Goal: Book appointment/travel/reservation

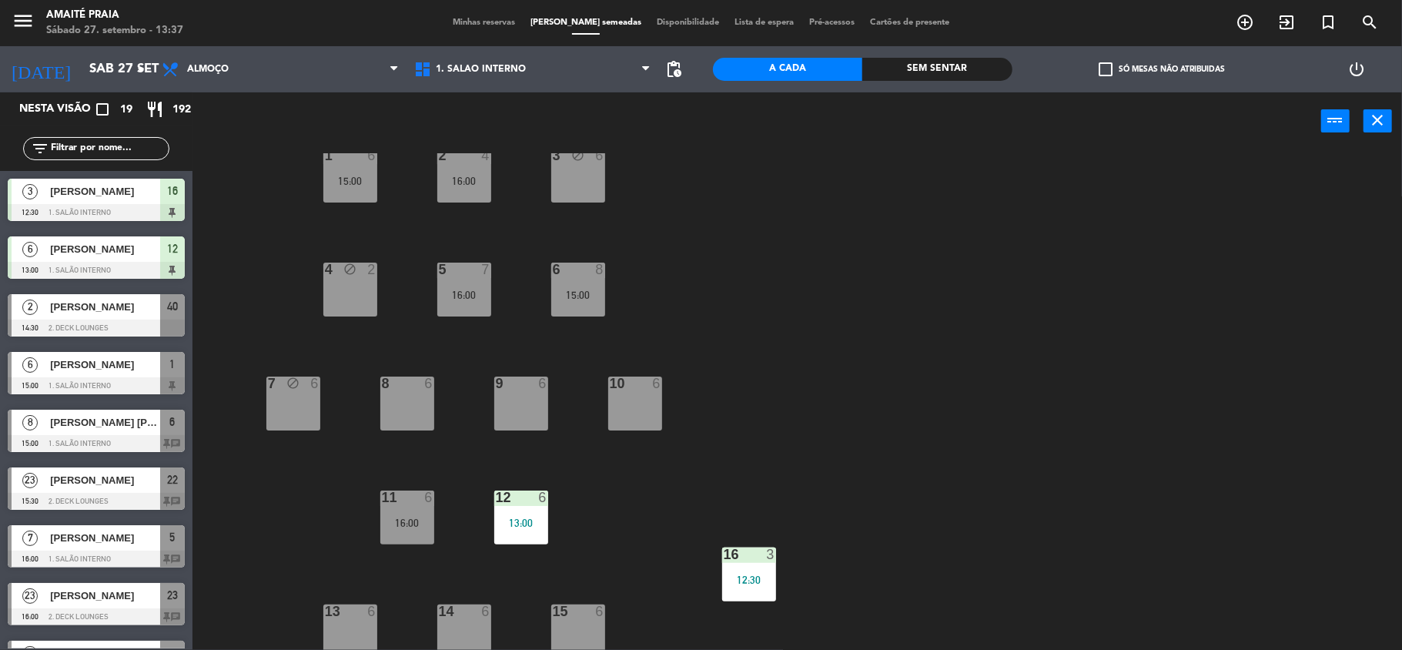
scroll to position [151, 0]
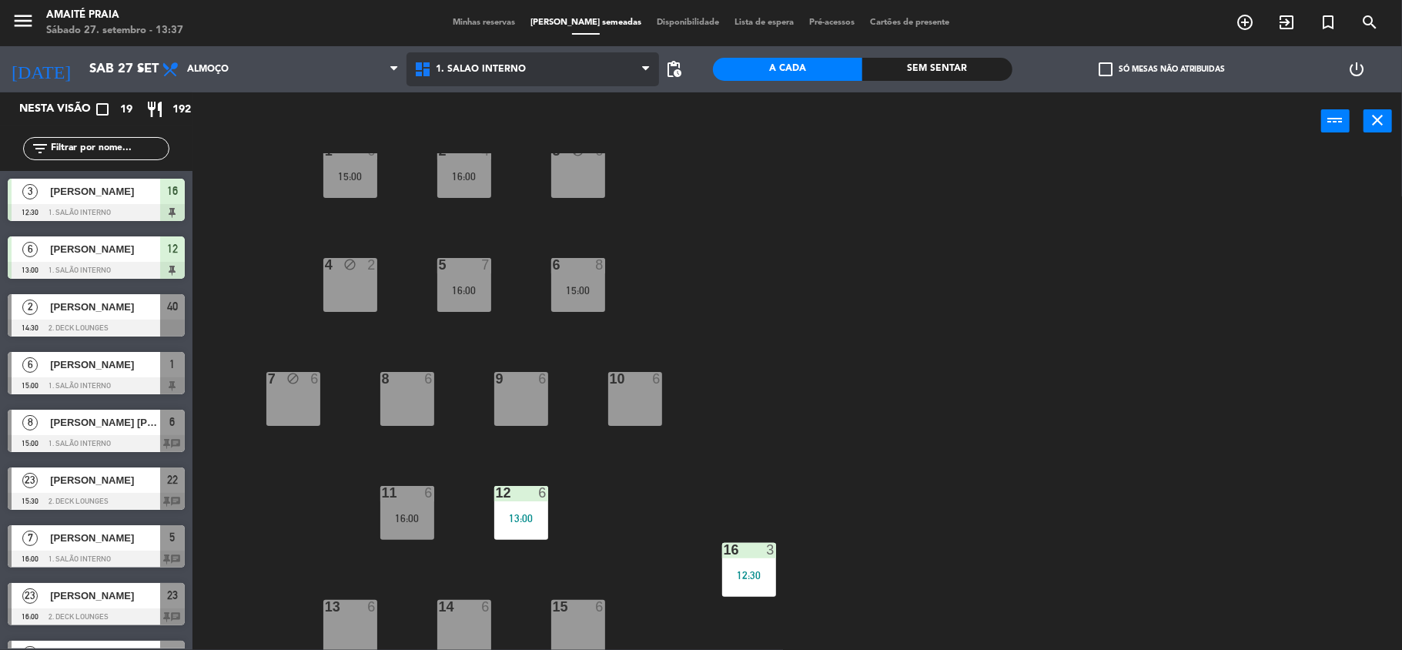
click at [490, 62] on span "1. Salão Interno" at bounding box center [533, 69] width 253 height 34
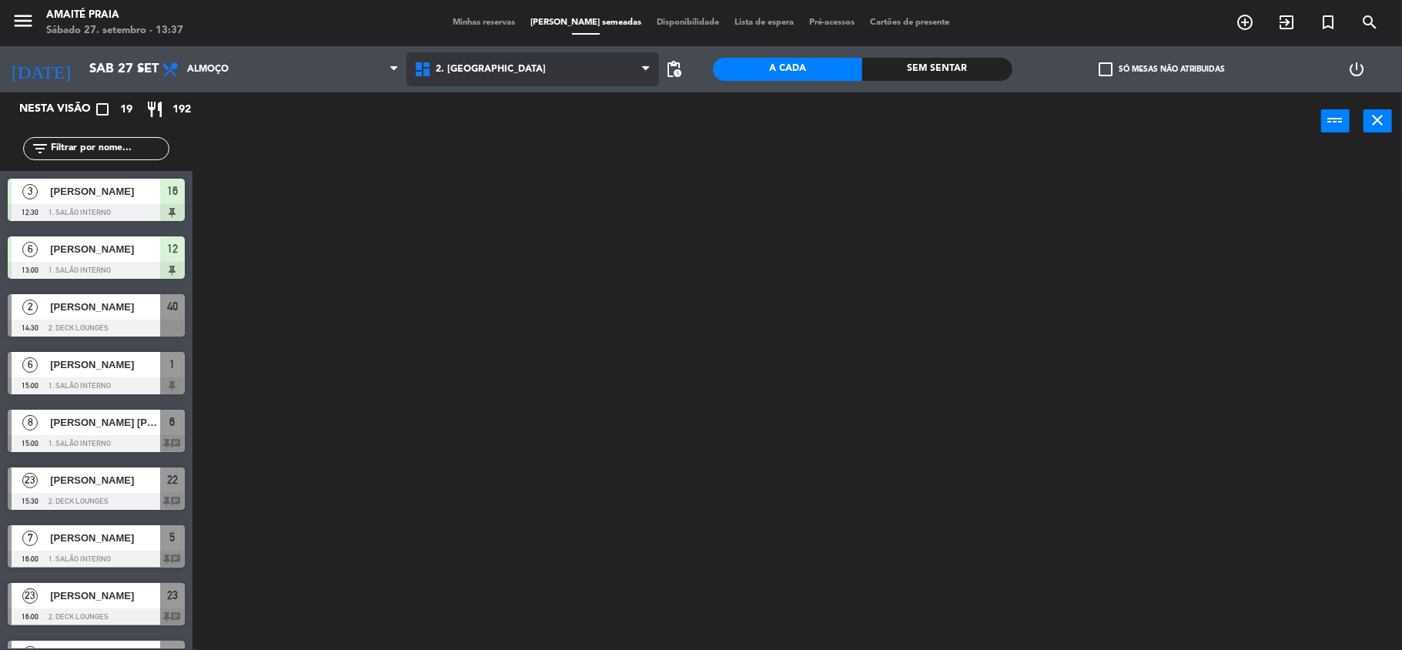
scroll to position [0, 0]
click at [497, 123] on ng-component "menu Amaité Praia Sábado 27. setembro - 13:37 Minhas reservas Mesas semeadas Di…" at bounding box center [701, 326] width 1402 height 653
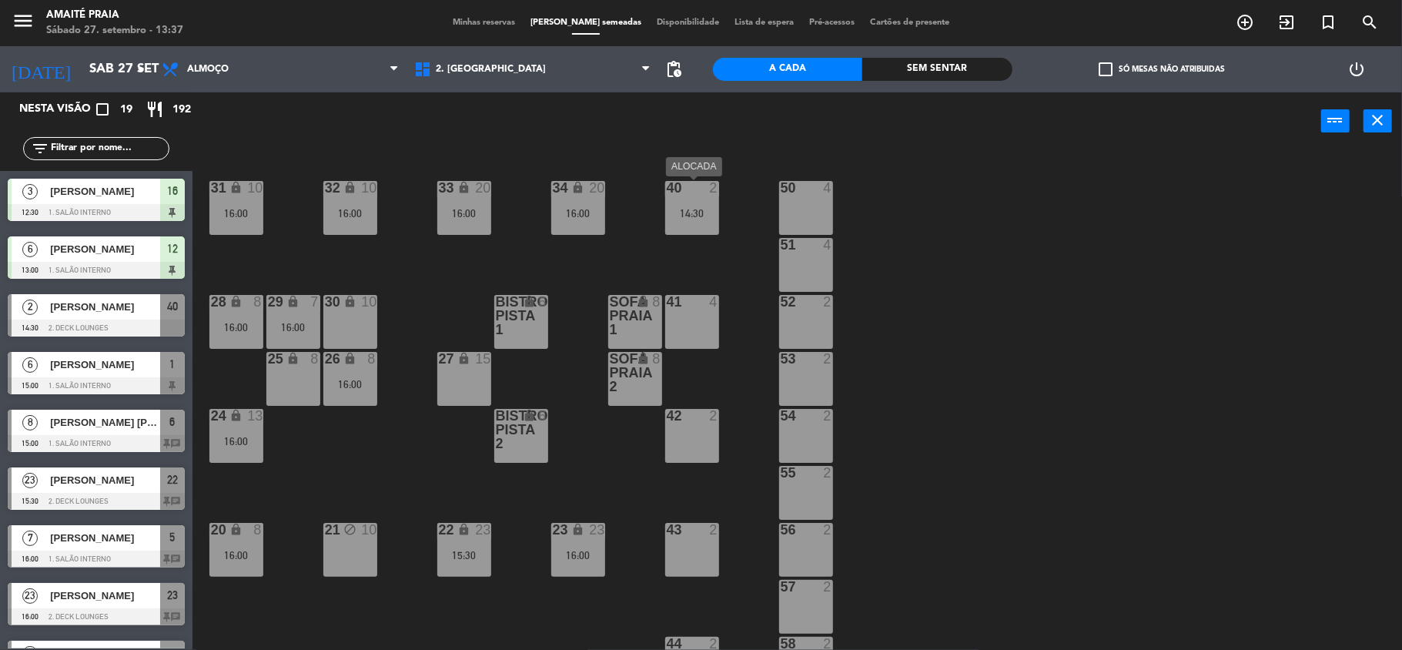
click at [676, 222] on div "40 2 14:30" at bounding box center [692, 208] width 54 height 54
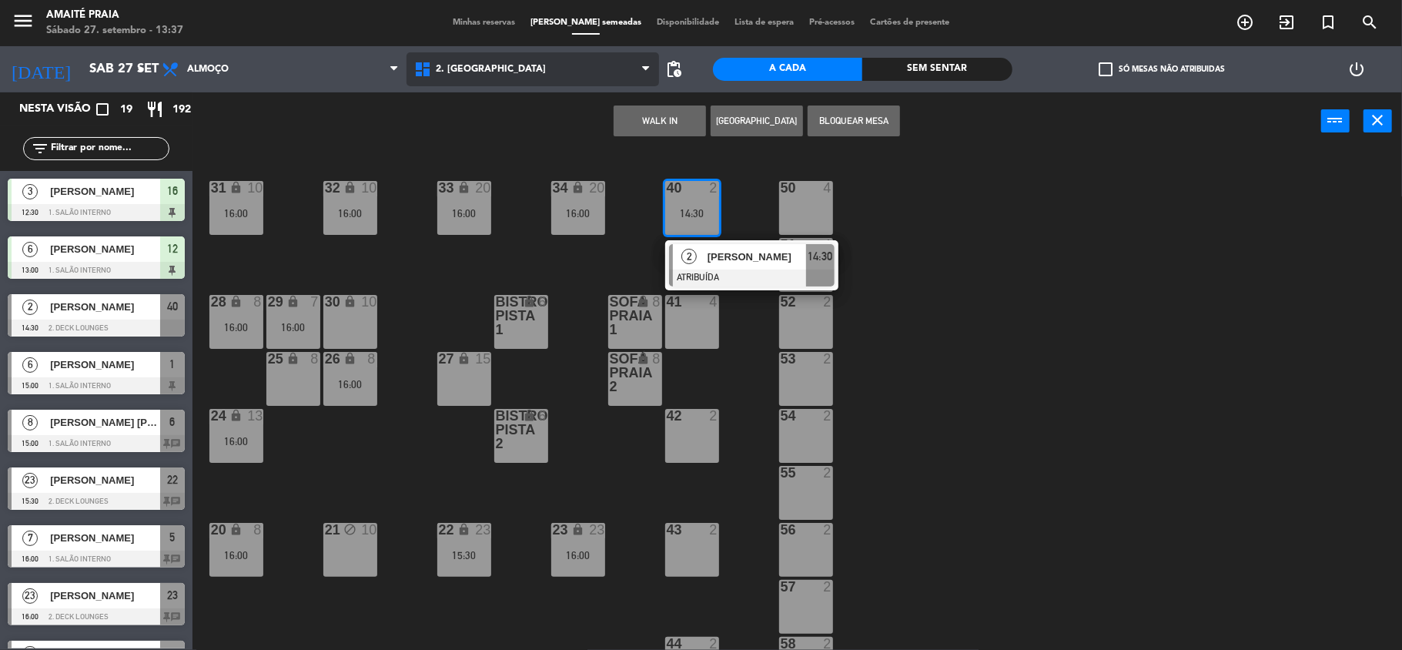
click at [428, 63] on icon at bounding box center [424, 69] width 22 height 18
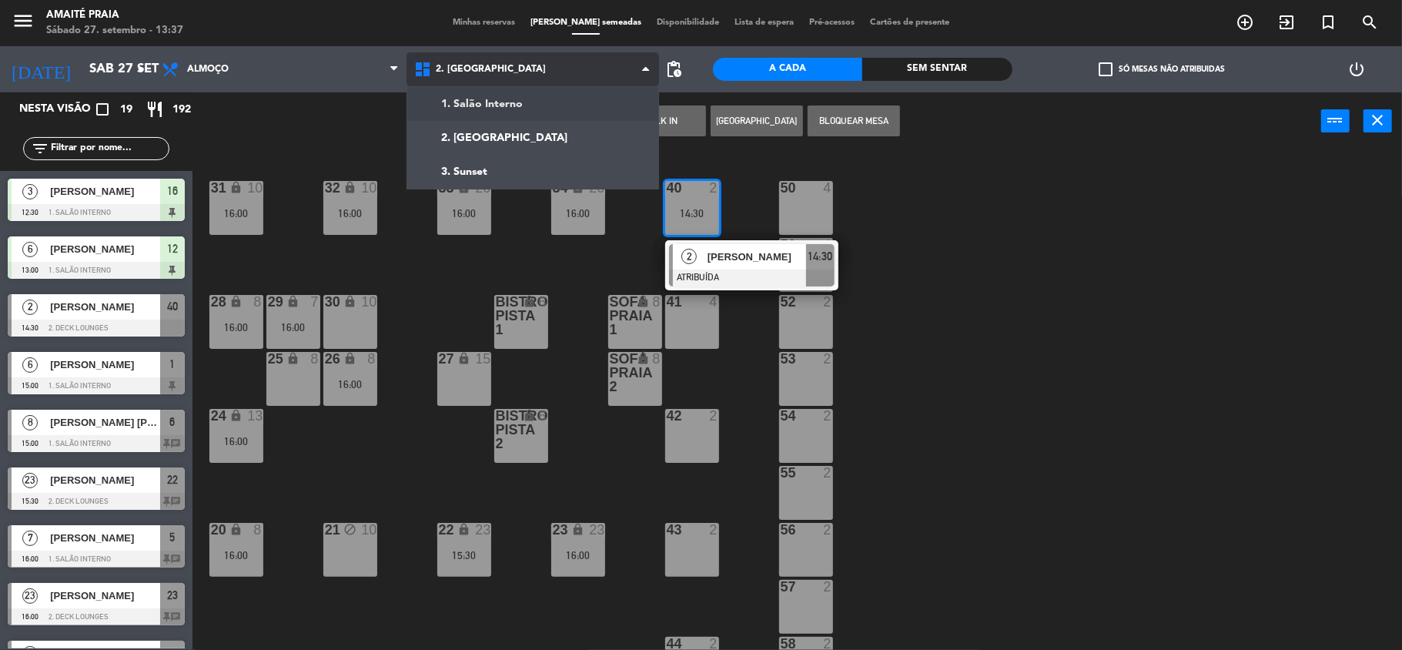
click at [456, 105] on ng-component "menu Amaité Praia Sábado 27. setembro - 13:37 Minhas reservas Mesas semeadas Di…" at bounding box center [701, 326] width 1402 height 653
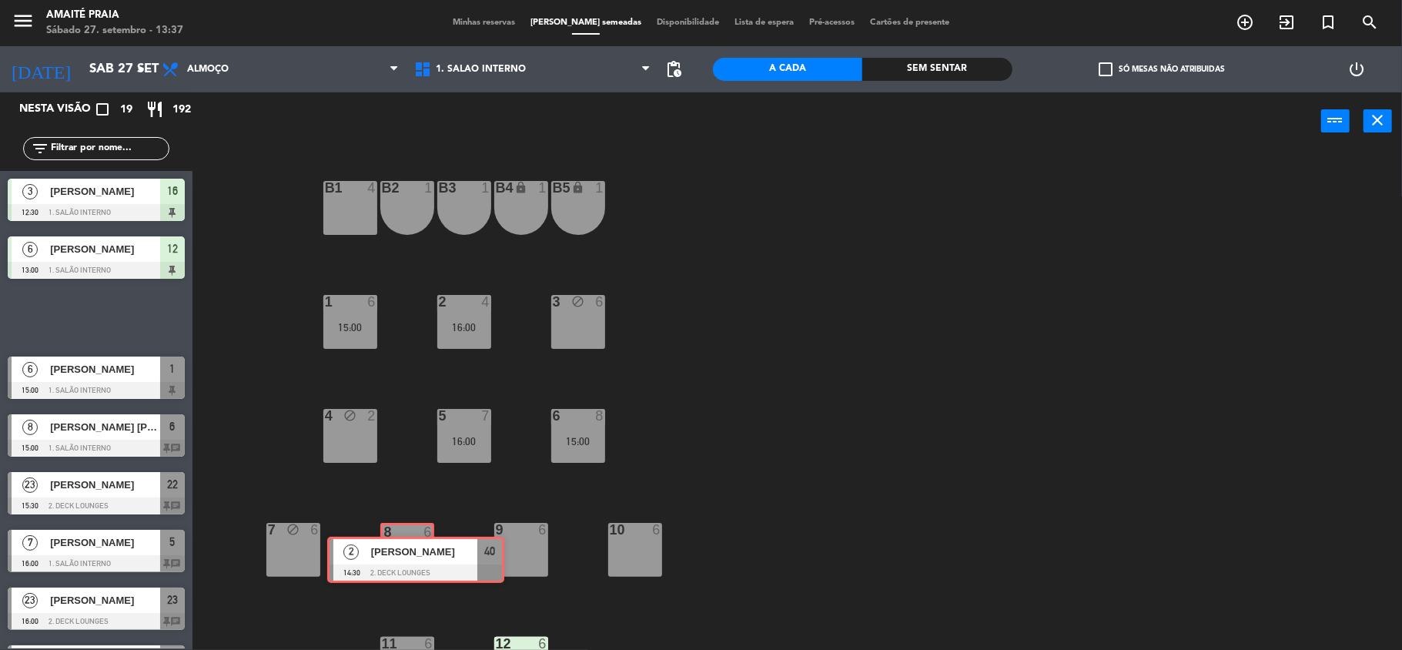
drag, startPoint x: 91, startPoint y: 318, endPoint x: 410, endPoint y: 560, distance: 401.1
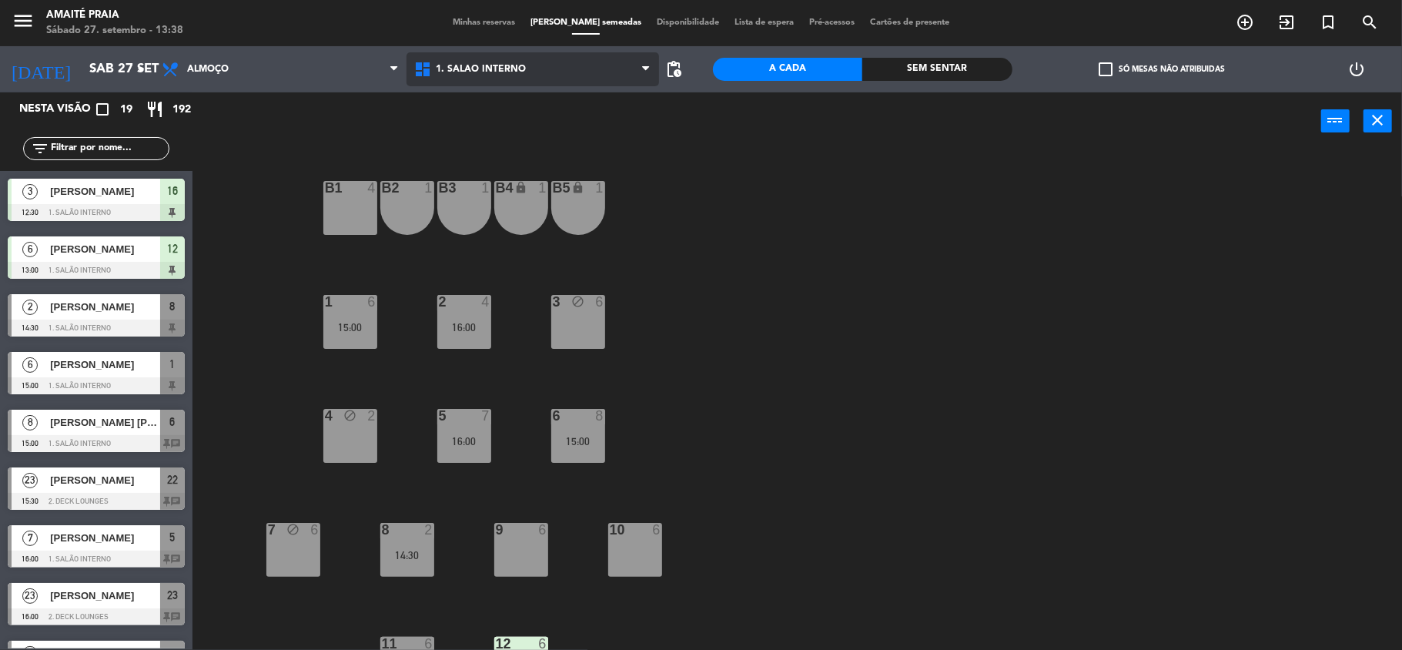
click at [494, 75] on span "1. Salão Interno" at bounding box center [533, 69] width 253 height 34
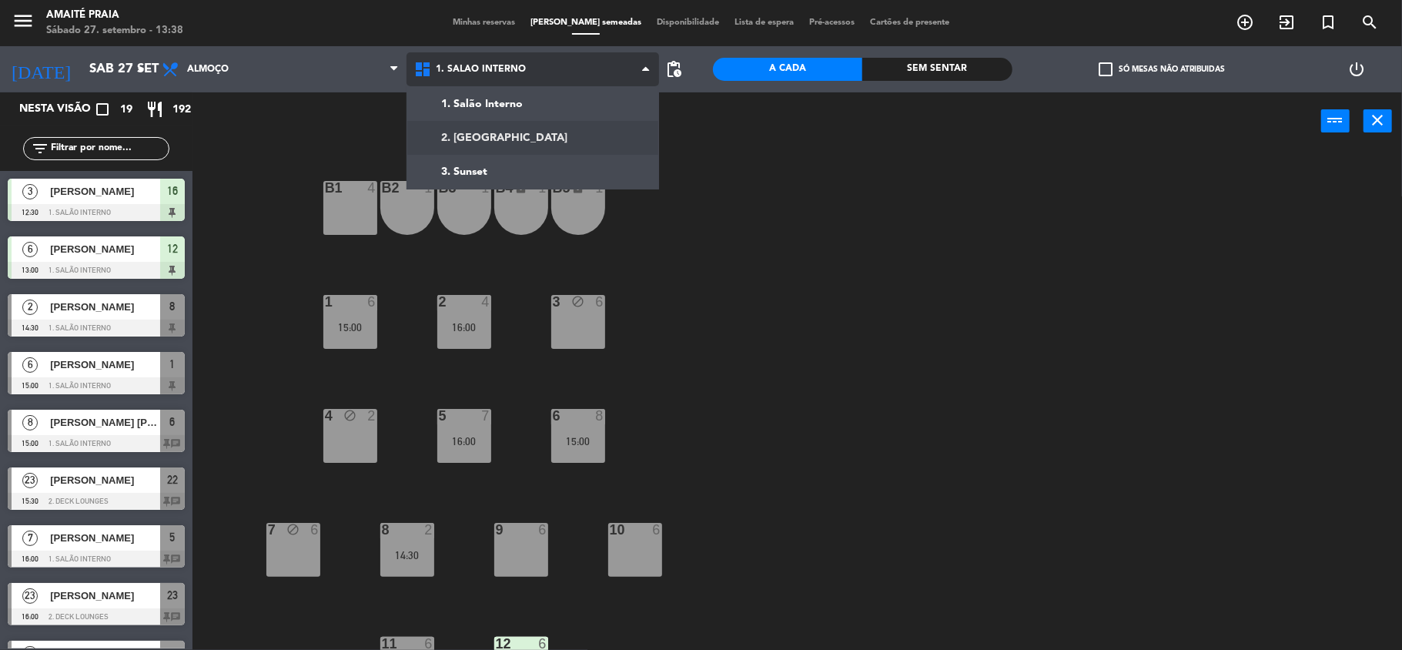
click at [513, 134] on ng-component "menu Amaité Praia Sábado 27. setembro - 13:38 Minhas reservas Mesas semeadas Di…" at bounding box center [701, 326] width 1402 height 653
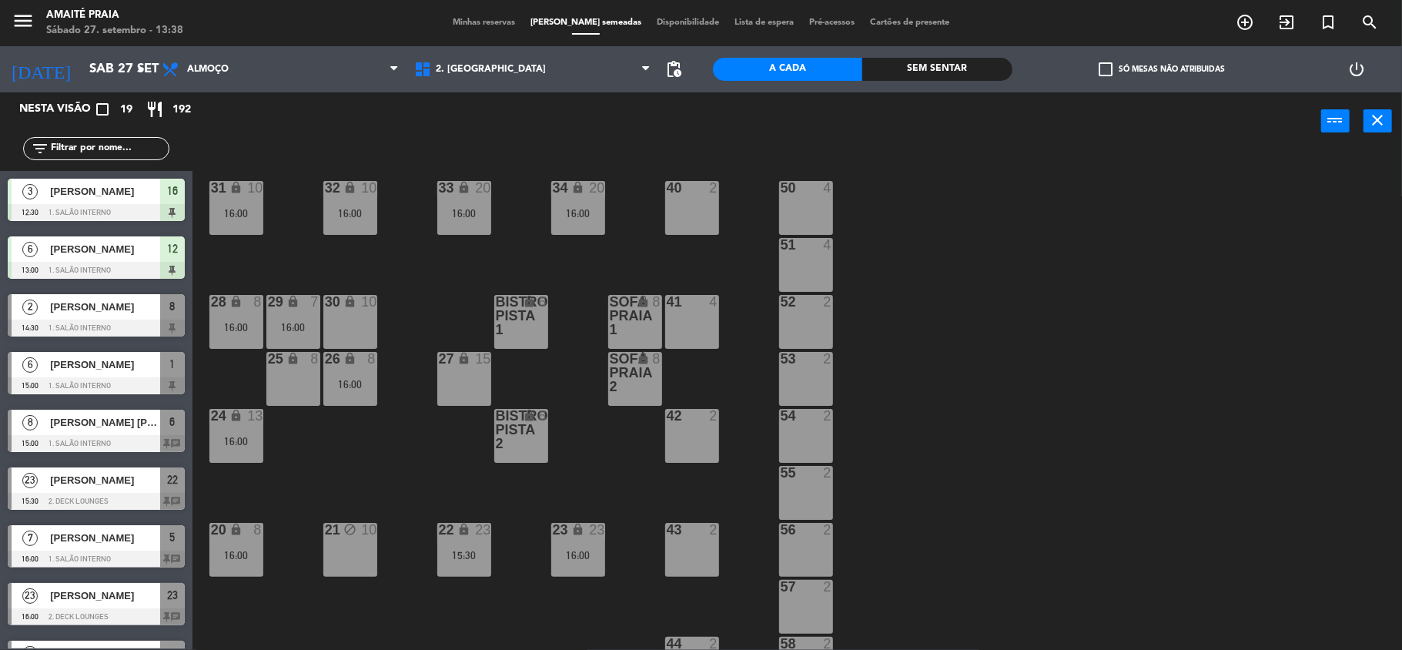
click at [342, 564] on div "21 block 10" at bounding box center [350, 550] width 54 height 54
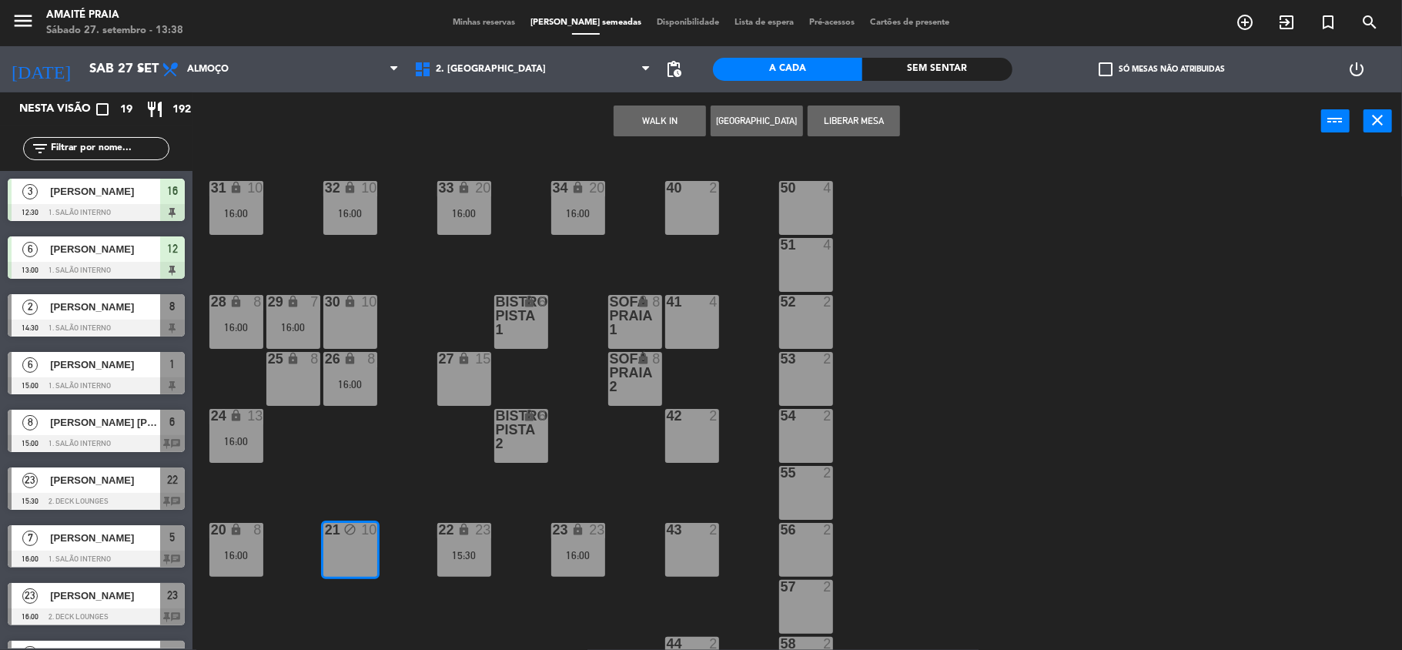
click at [742, 125] on button "[GEOGRAPHIC_DATA]" at bounding box center [757, 120] width 92 height 31
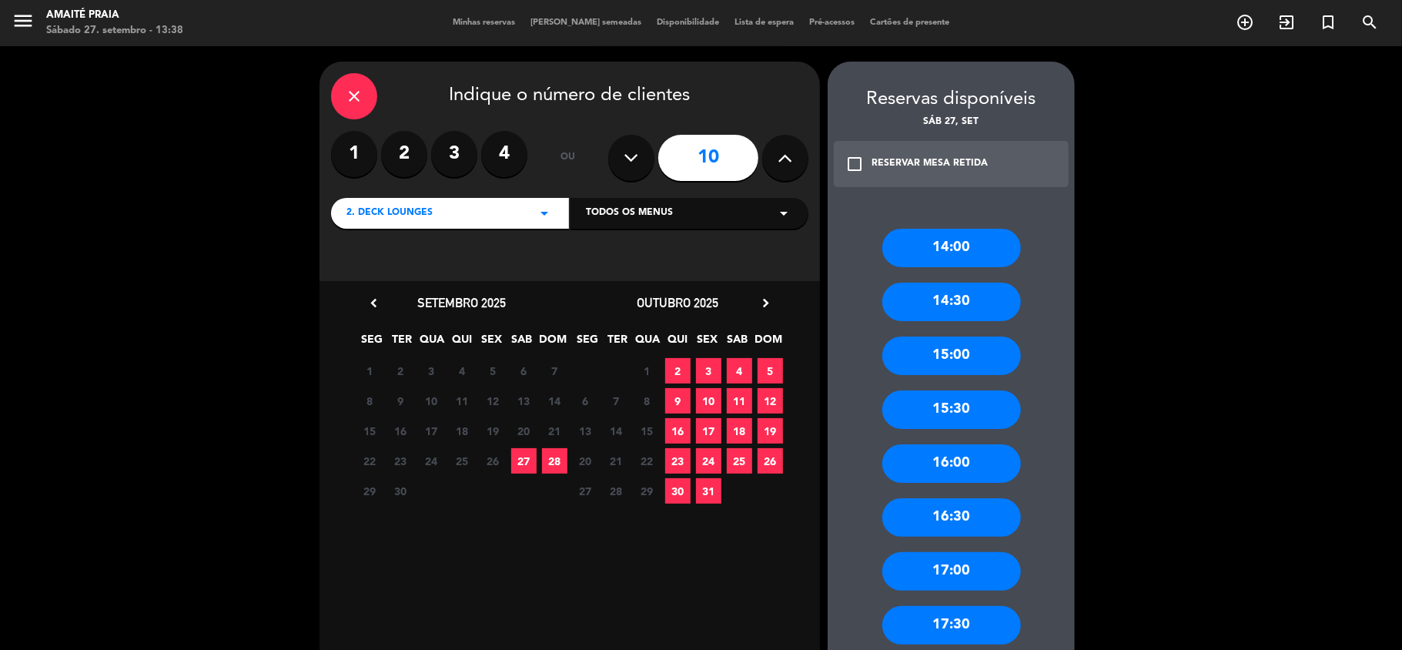
scroll to position [414, 0]
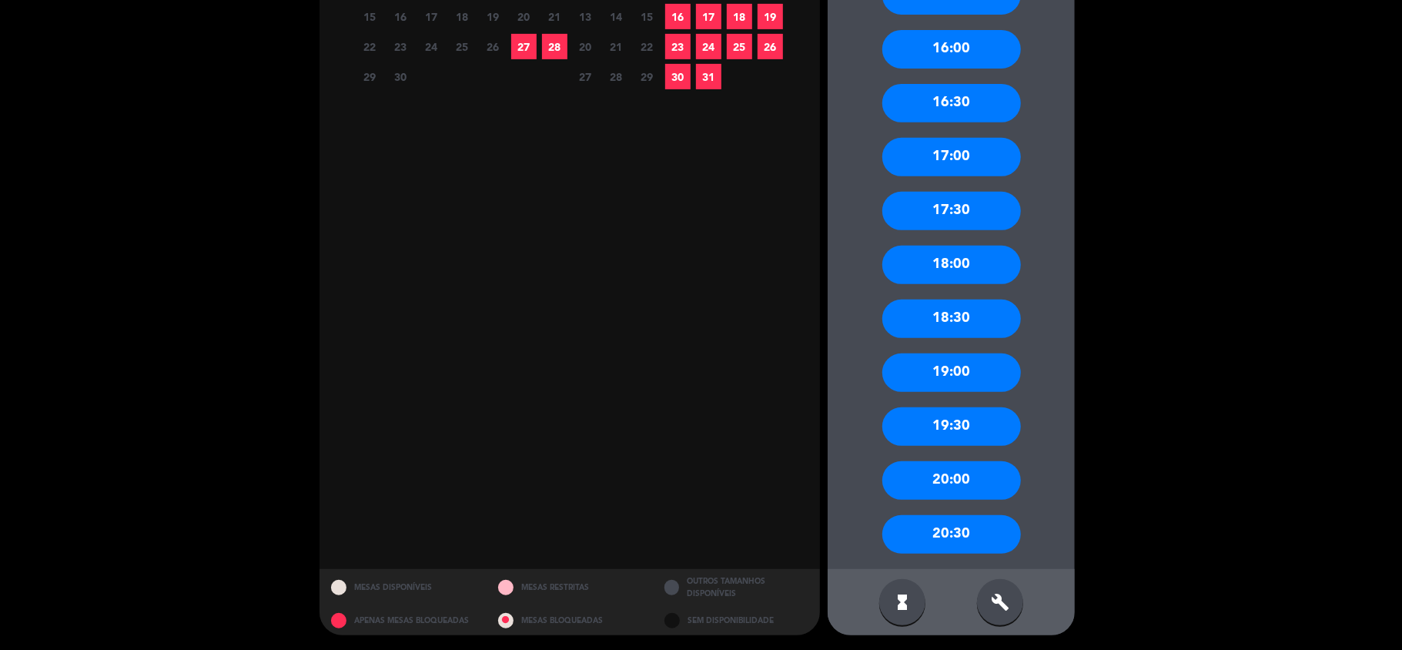
click at [986, 601] on div "build" at bounding box center [1000, 602] width 46 height 46
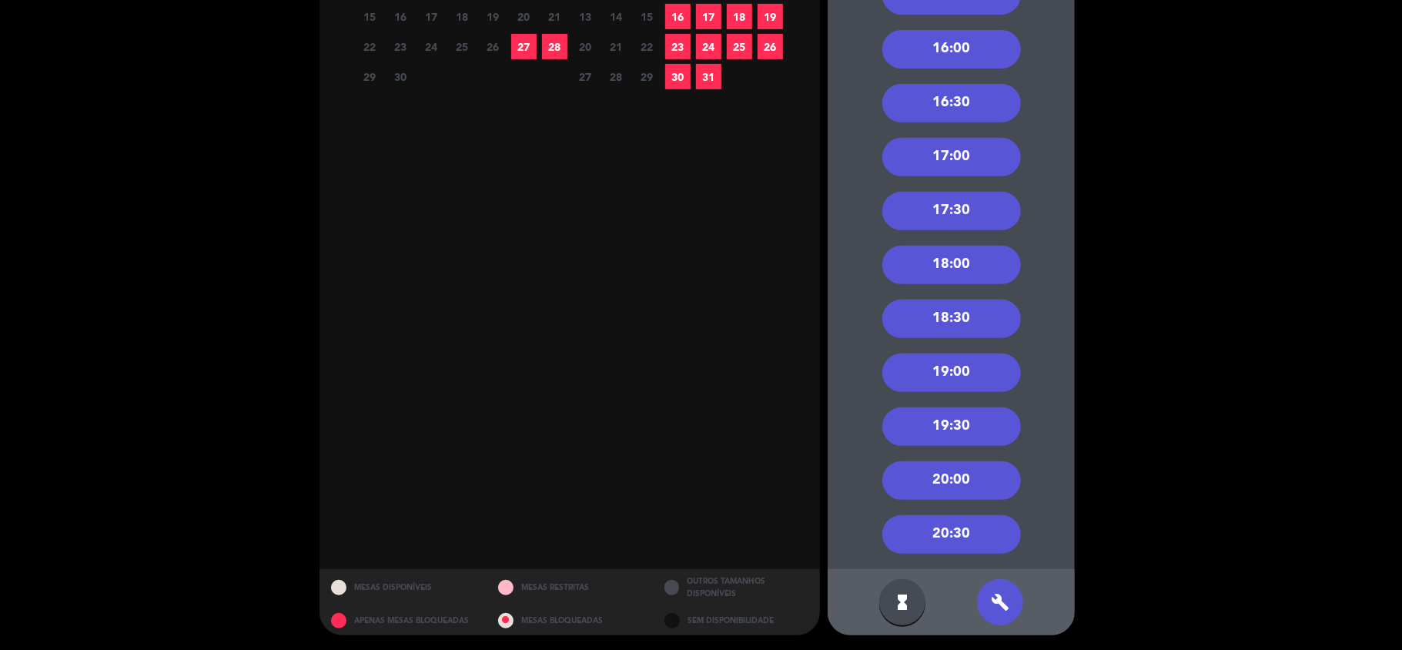
click at [931, 59] on div "16:00" at bounding box center [951, 49] width 139 height 38
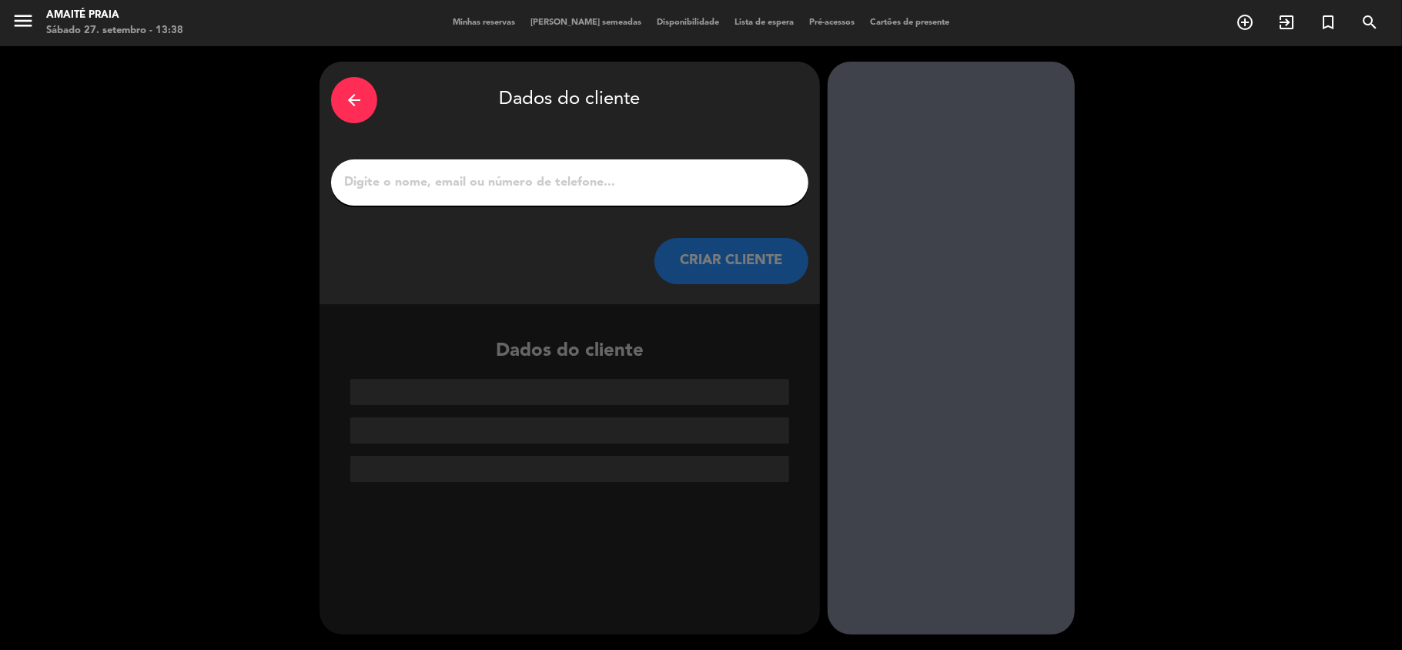
click at [670, 199] on div at bounding box center [569, 182] width 477 height 46
click at [662, 185] on input "1" at bounding box center [570, 183] width 454 height 22
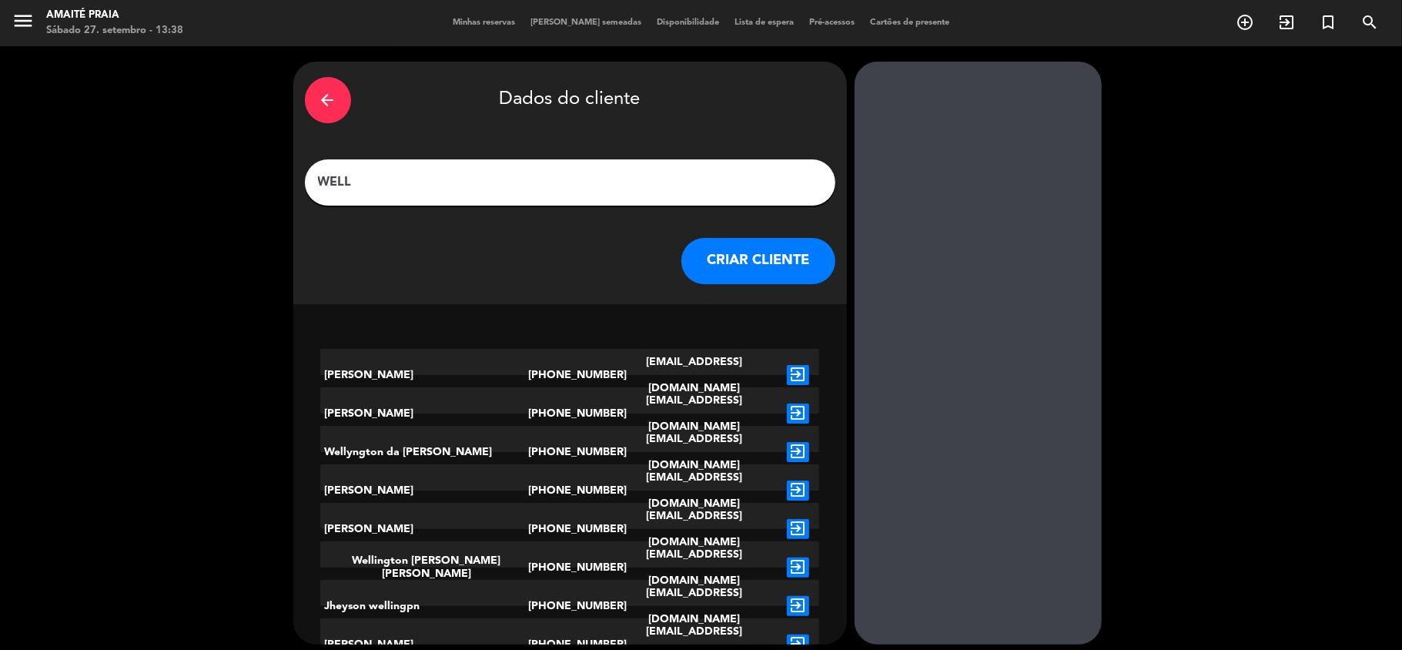
type input "WELL"
click at [710, 254] on button "CRIAR CLIENTE" at bounding box center [758, 261] width 154 height 46
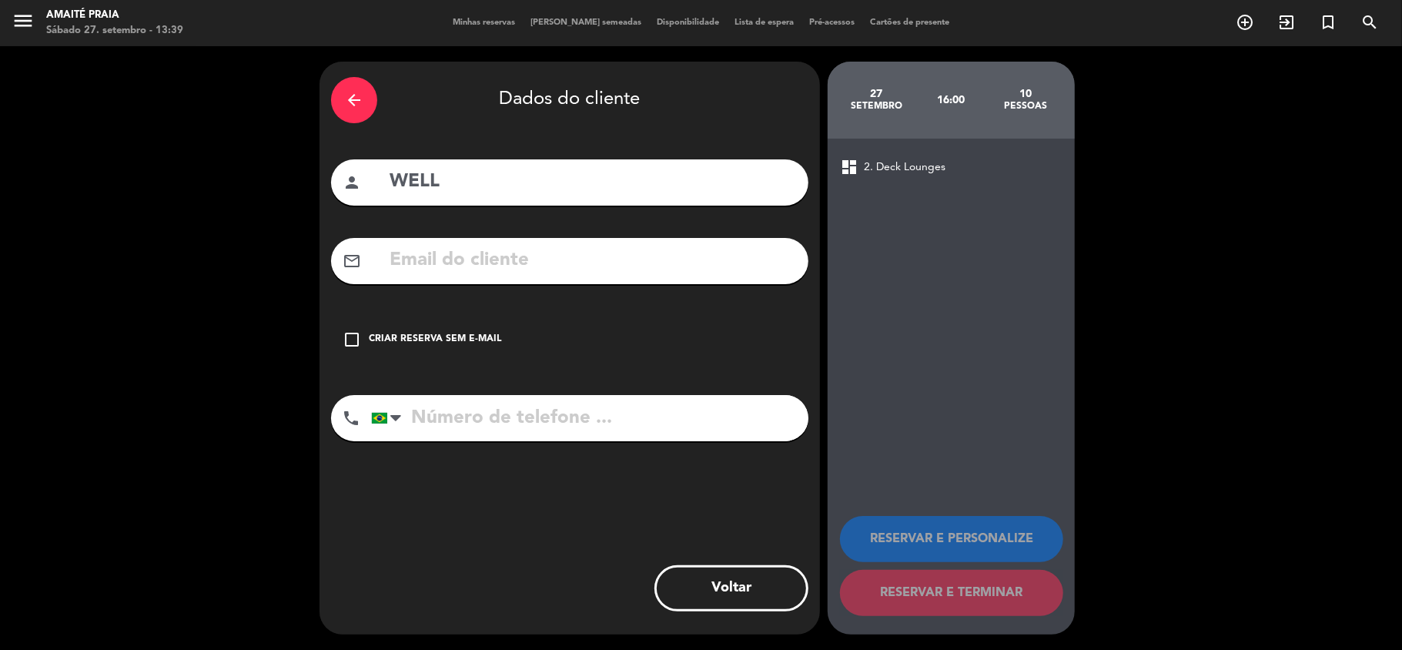
click at [733, 281] on div "mail_outline" at bounding box center [569, 261] width 477 height 46
click at [708, 268] on input "text" at bounding box center [592, 261] width 409 height 32
click at [669, 265] on input "text" at bounding box center [592, 261] width 409 height 32
click at [432, 336] on div "Criar reserva sem e-mail" at bounding box center [435, 339] width 132 height 15
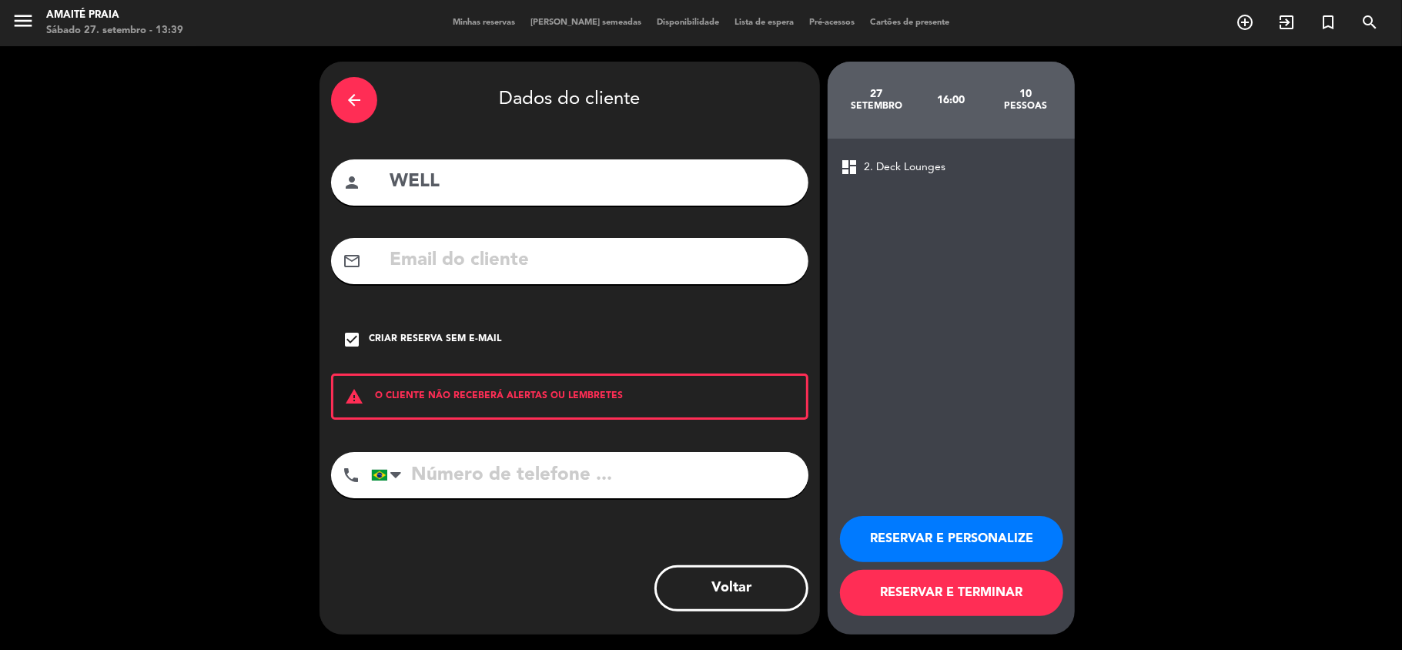
click at [528, 484] on input "tel" at bounding box center [589, 475] width 437 height 46
type input "41998311817"
click at [878, 543] on button "RESERVAR E PERSONALIZE" at bounding box center [951, 539] width 223 height 46
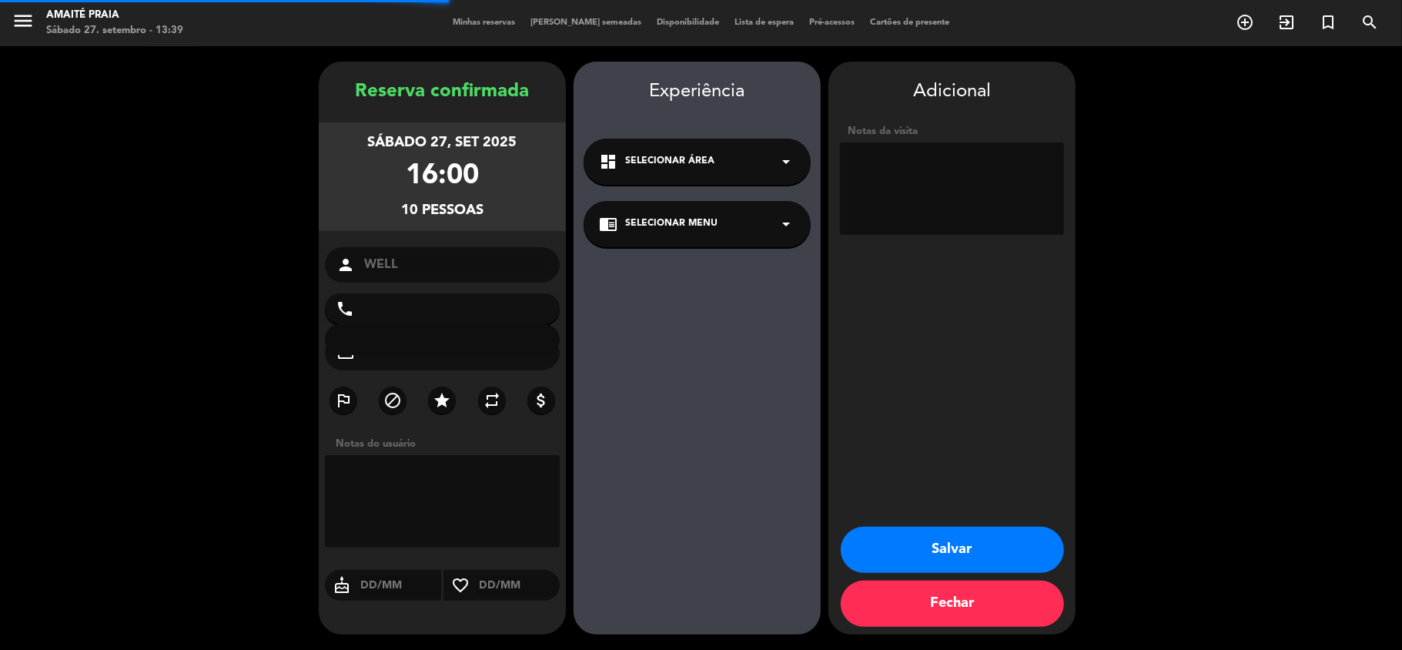
type input "[PHONE_NUMBER]"
click at [899, 152] on textarea at bounding box center [952, 188] width 224 height 92
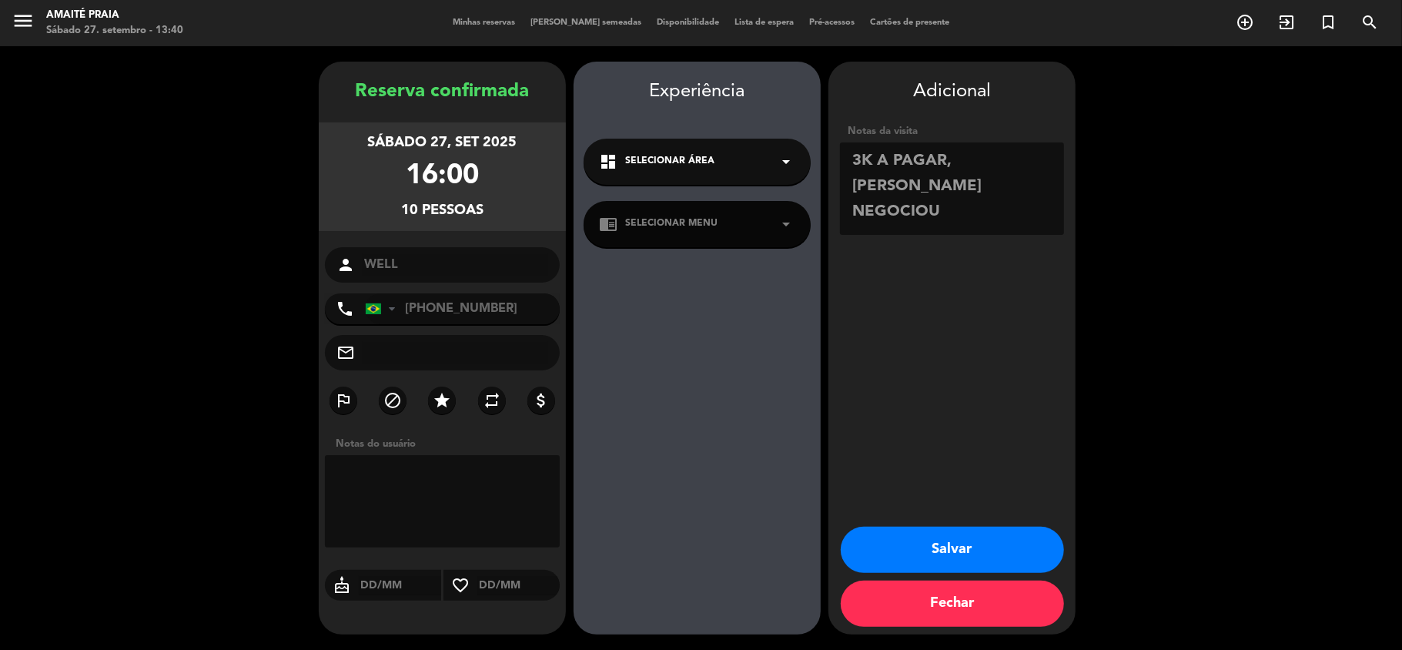
type textarea "3K A PAGAR, [PERSON_NAME] NEGOCIOU"
click at [753, 156] on div "dashboard Selecionar área arrow_drop_down" at bounding box center [697, 162] width 227 height 46
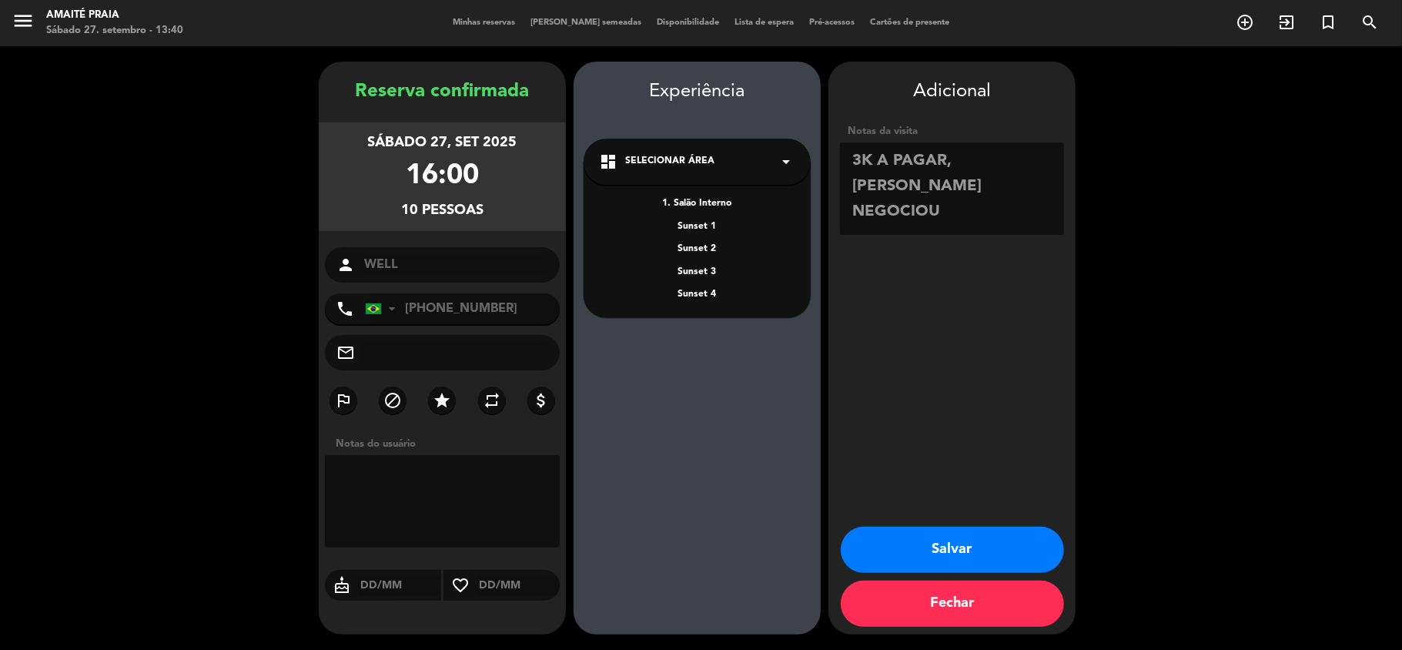
click at [715, 191] on div "1. Salão Interno Sunset 1 Sunset 2 Sunset 3 Sunset 4" at bounding box center [697, 240] width 227 height 156
click at [718, 201] on div "1. Salão Interno" at bounding box center [697, 203] width 196 height 15
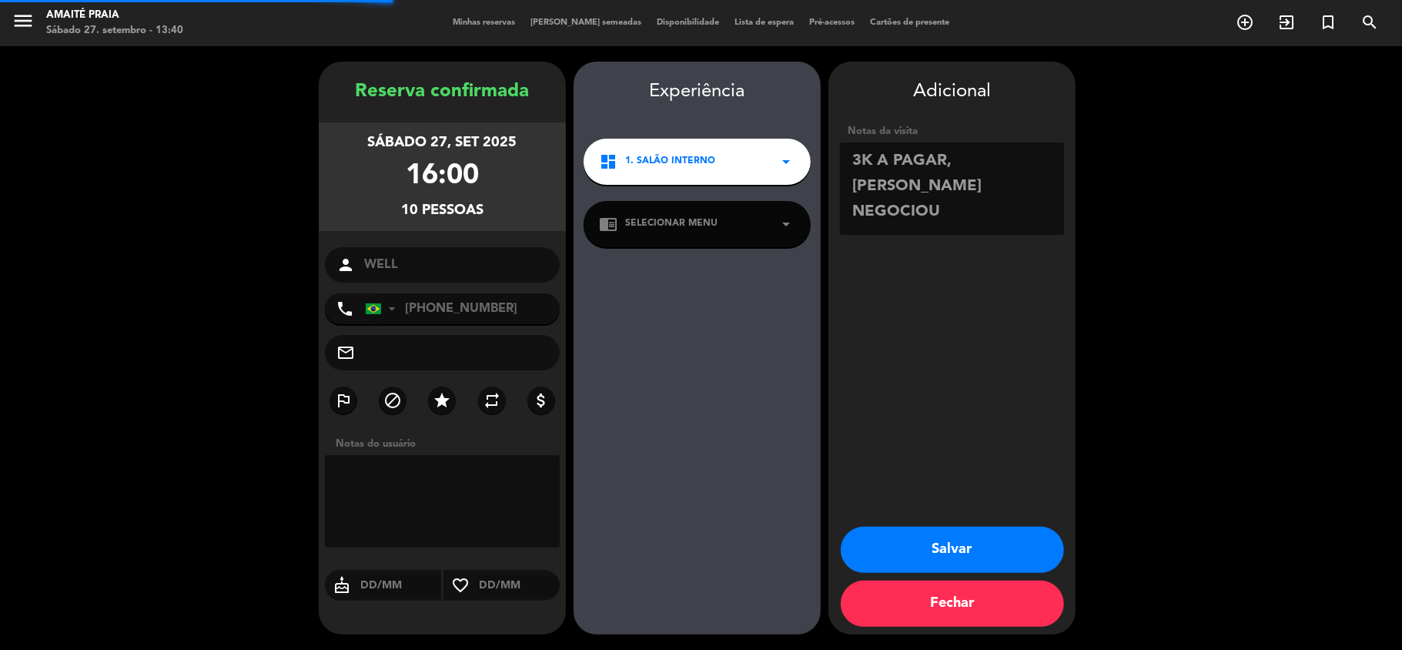
click at [719, 220] on div "chrome_reader_mode Selecionar menu arrow_drop_down" at bounding box center [697, 224] width 227 height 46
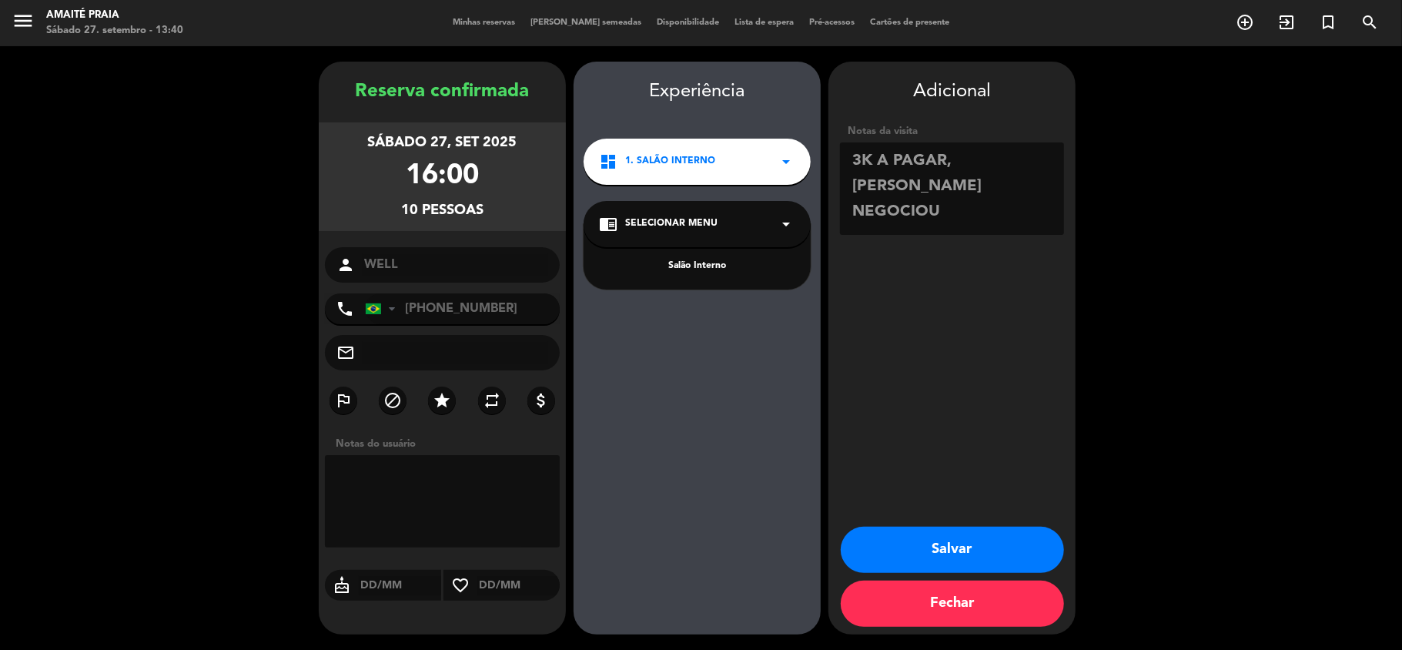
click at [718, 260] on div "Salão Interno" at bounding box center [697, 266] width 196 height 15
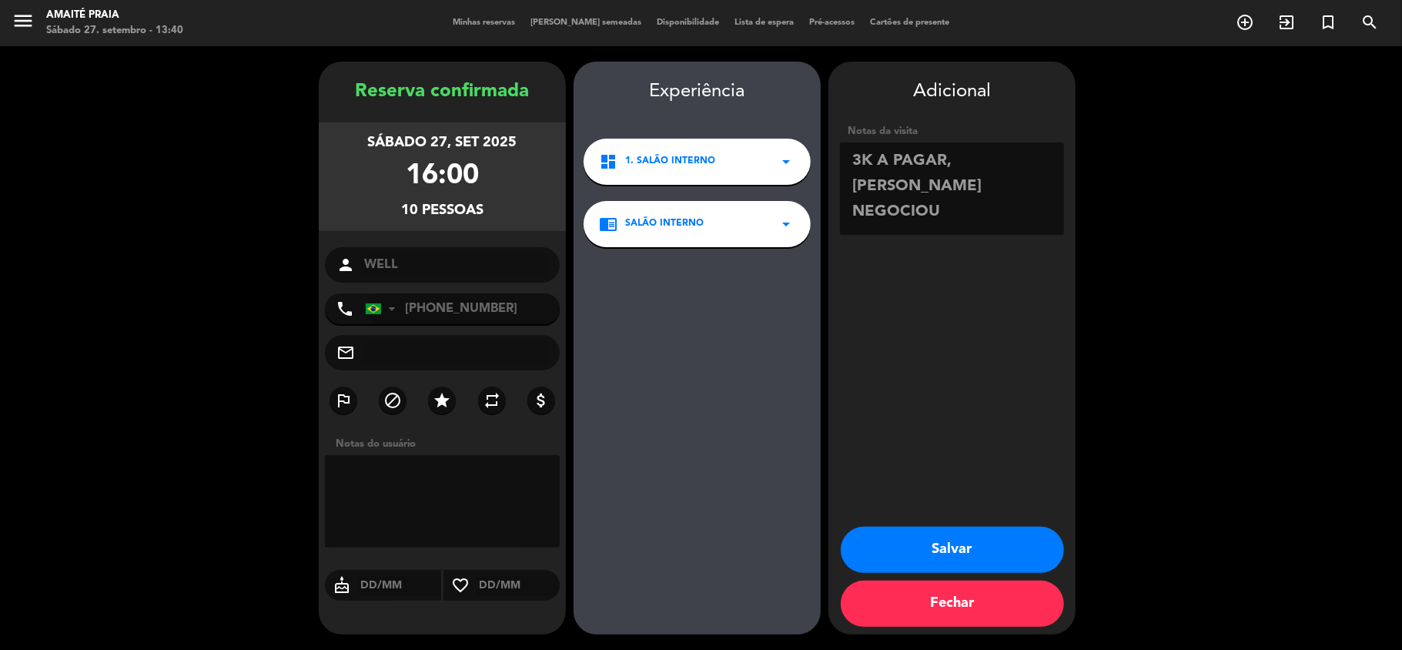
click at [962, 547] on button "Salvar" at bounding box center [952, 550] width 223 height 46
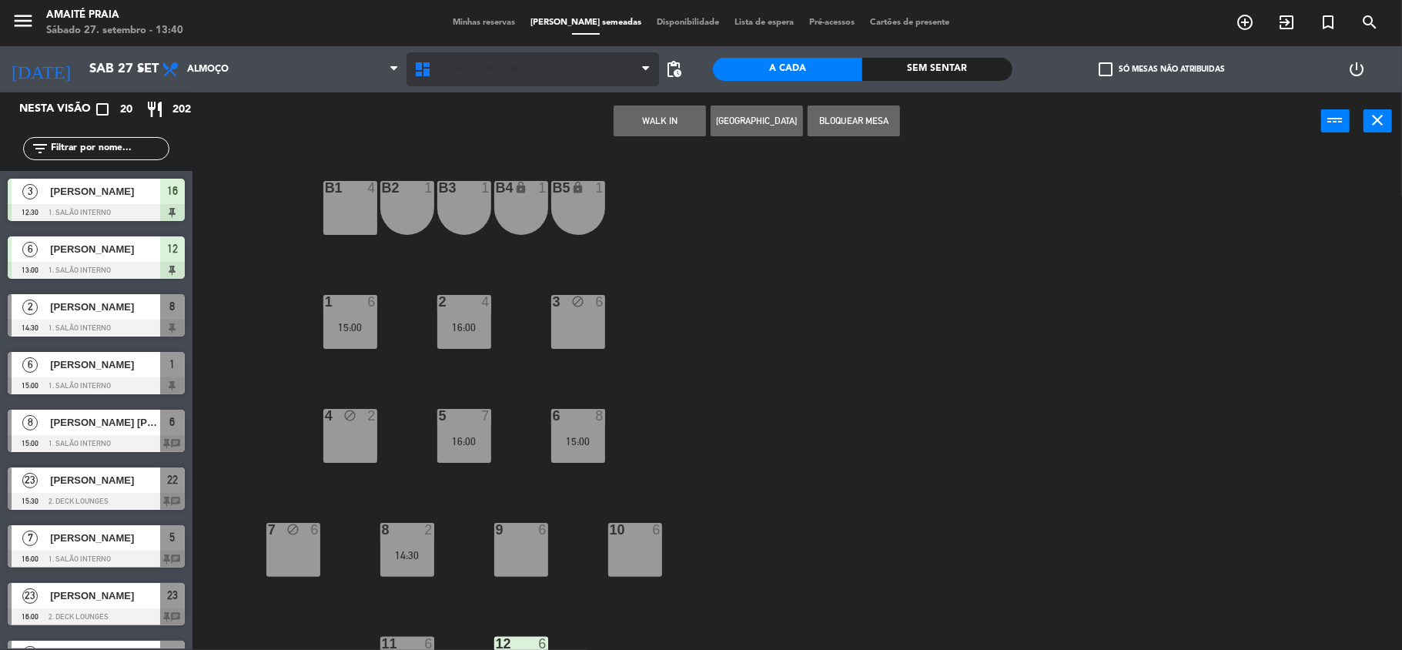
click at [497, 54] on span "1. Salão Interno" at bounding box center [533, 69] width 253 height 34
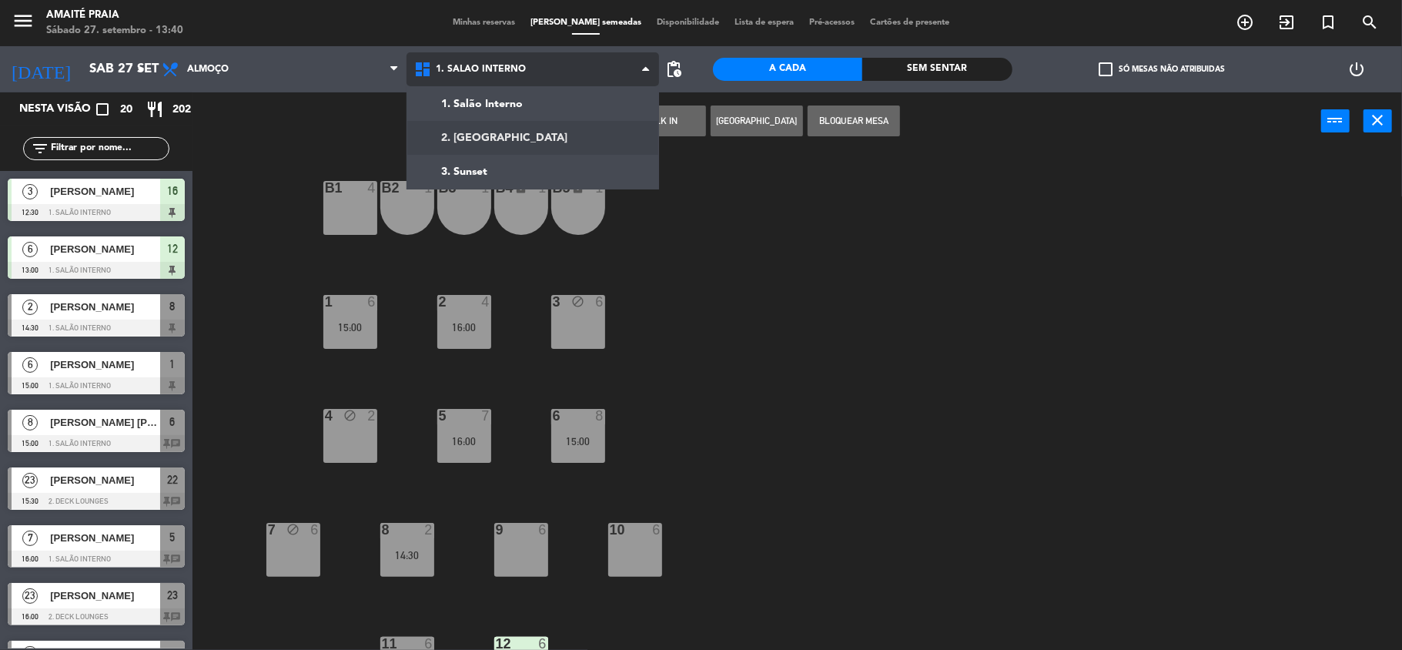
click at [497, 137] on ng-component "menu Amaité Praia Sábado 27. setembro - 13:40 Minhas reservas Mesas semeadas Di…" at bounding box center [701, 326] width 1402 height 653
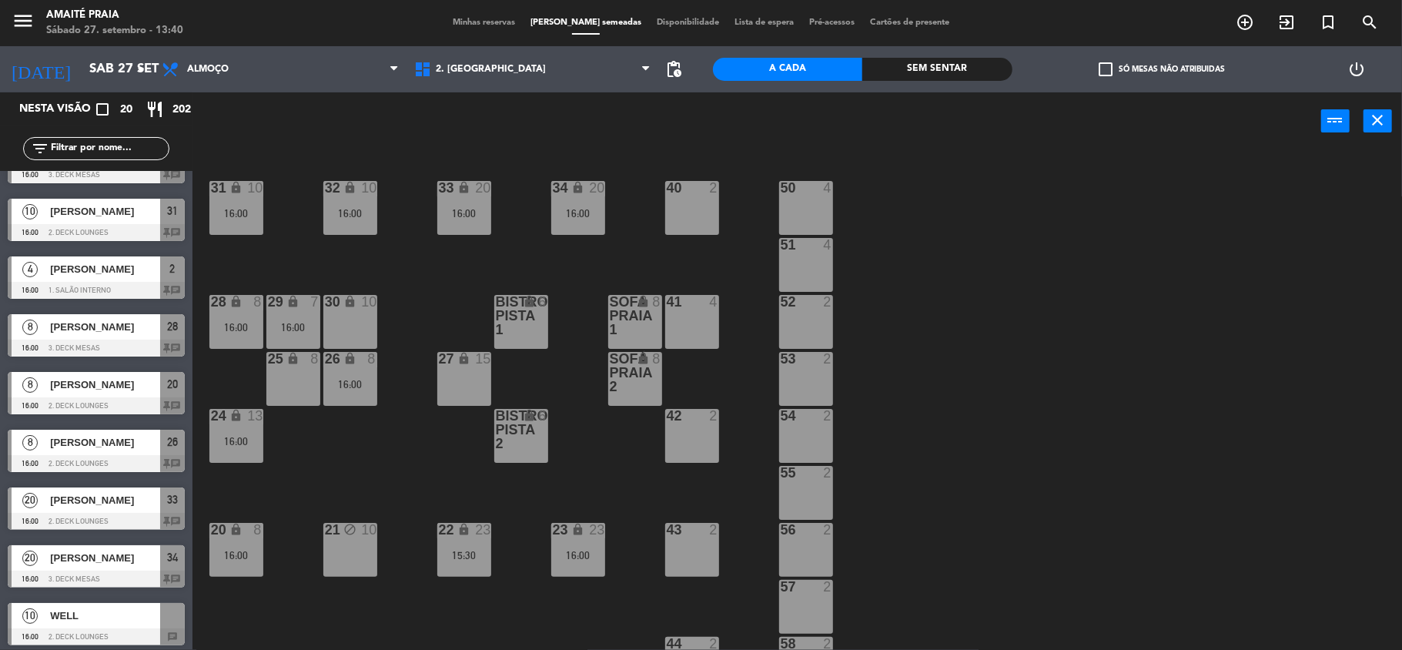
scroll to position [678, 0]
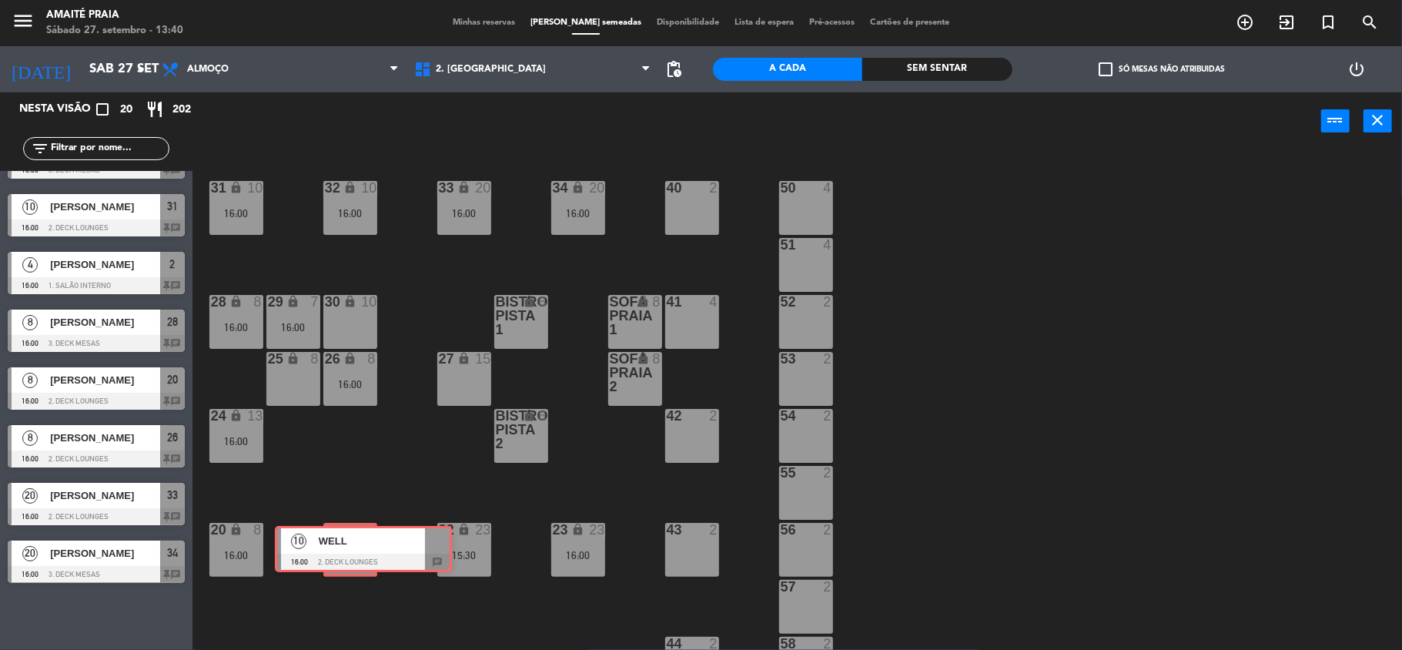
drag, startPoint x: 87, startPoint y: 614, endPoint x: 359, endPoint y: 543, distance: 281.0
click at [355, 543] on div "Nesta visão crop_square 20 restaurant 202 filter_list 3 [PERSON_NAME] 12:30 1. …" at bounding box center [701, 372] width 1402 height 560
click at [356, 543] on div "21 block 10" at bounding box center [350, 552] width 49 height 54
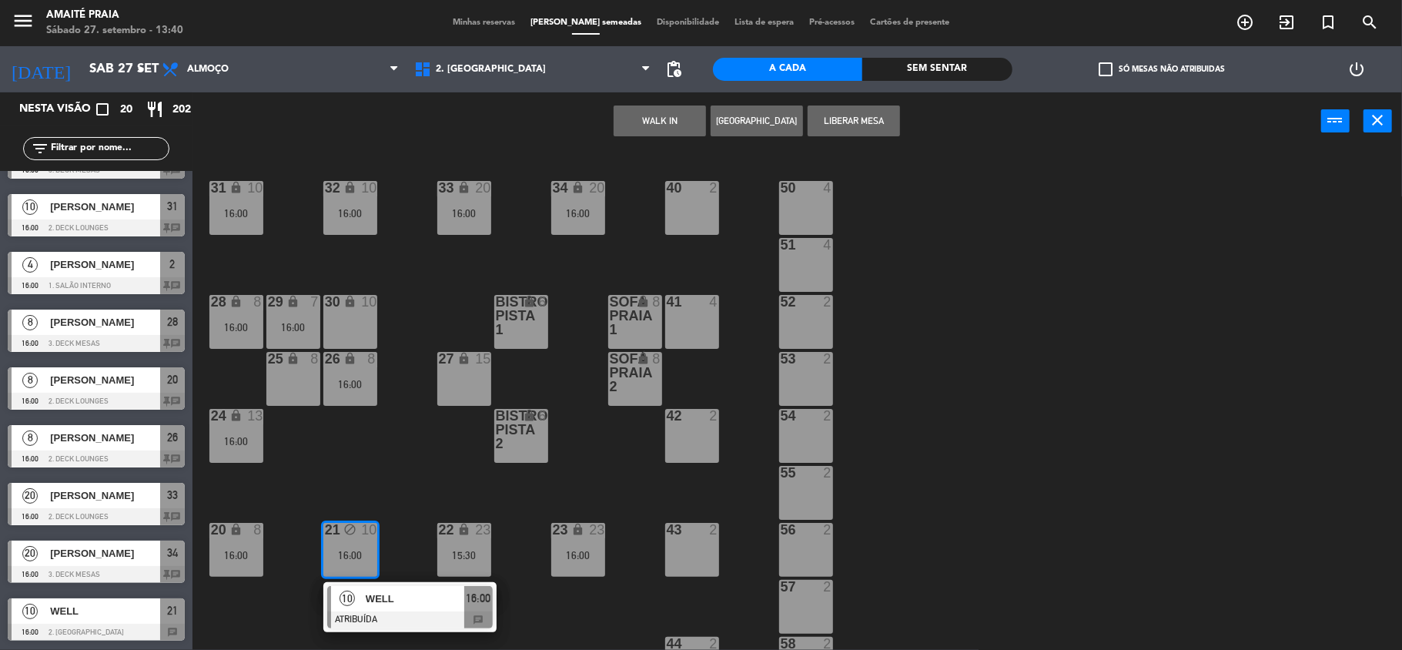
click at [360, 545] on div "21 block 10 16:00" at bounding box center [350, 550] width 54 height 54
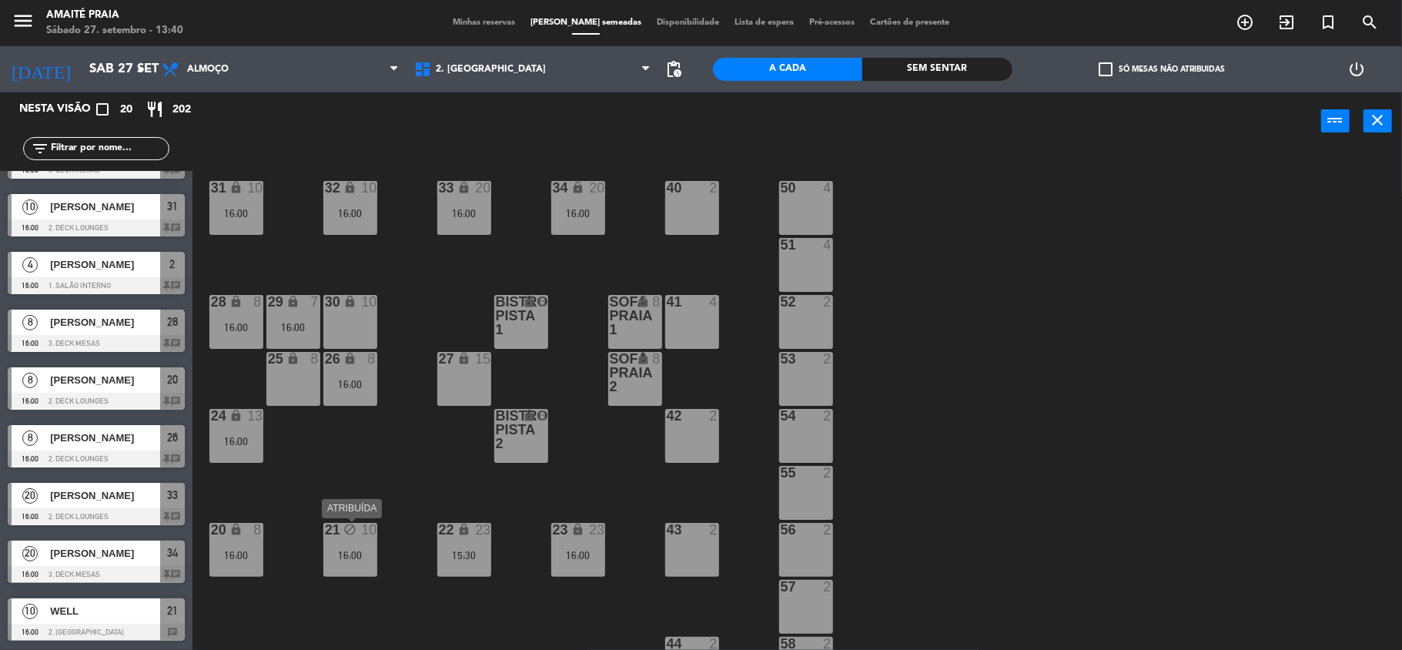
click at [360, 550] on div "16:00" at bounding box center [350, 555] width 54 height 11
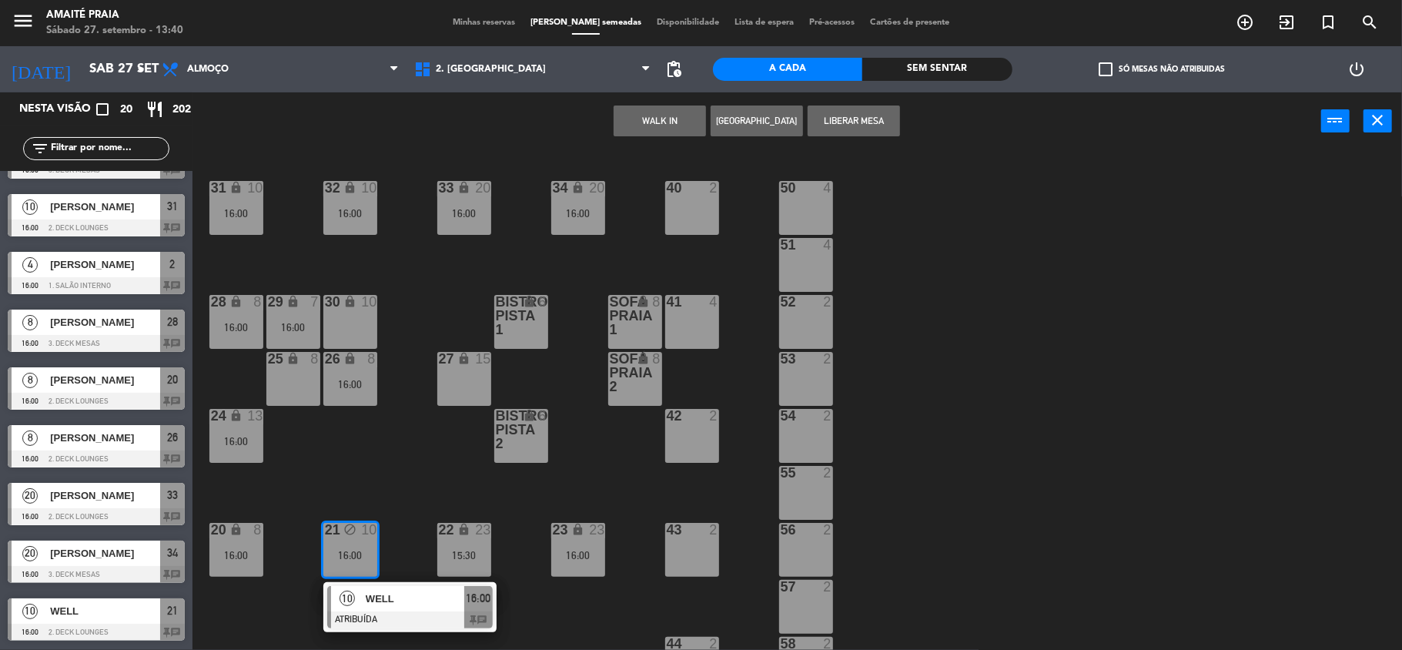
click at [875, 114] on button "Liberar Mesa" at bounding box center [854, 120] width 92 height 31
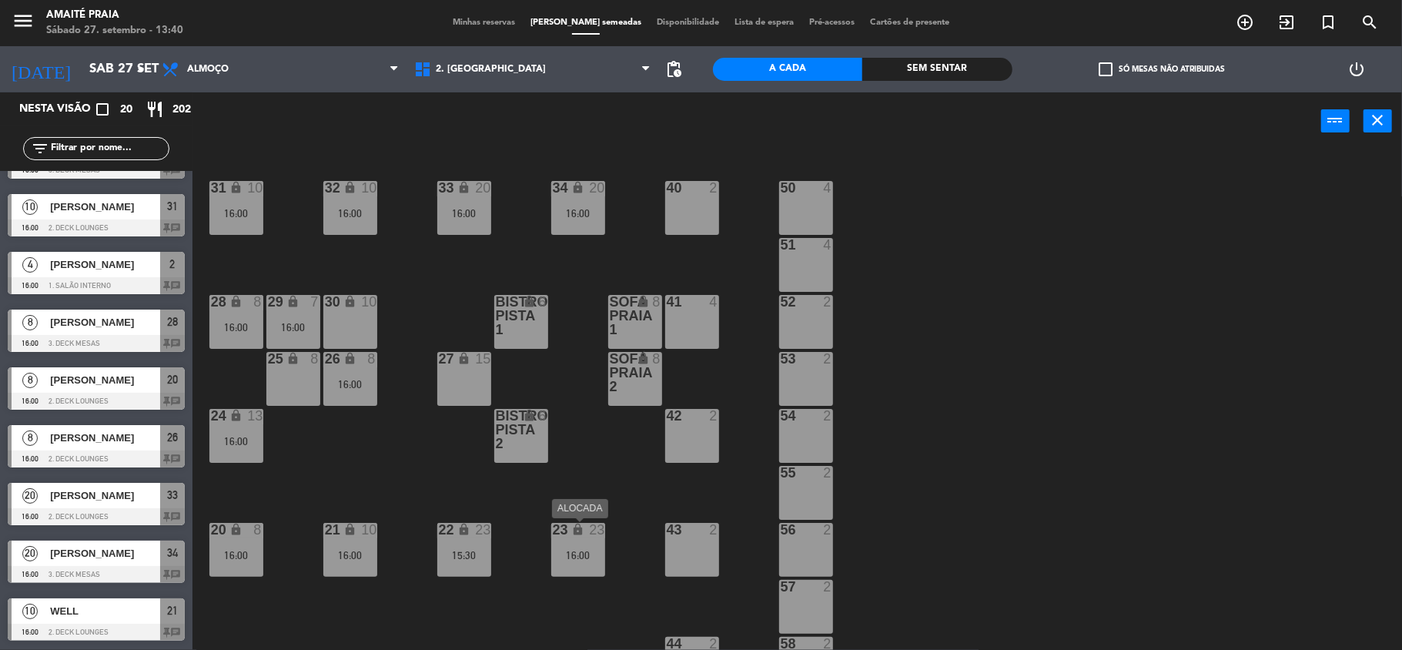
click at [576, 553] on div "16:00" at bounding box center [578, 555] width 54 height 11
